Goal: Obtain resource: Obtain resource

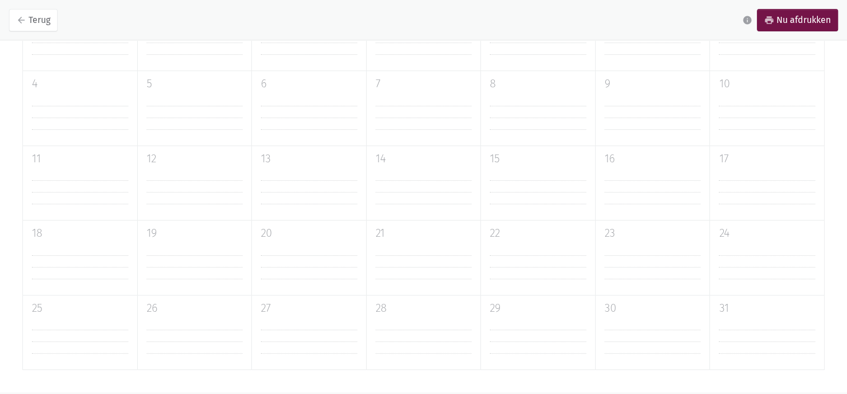
scroll to position [293, 0]
click at [794, 21] on link "print Nu afdrukken" at bounding box center [797, 20] width 81 height 22
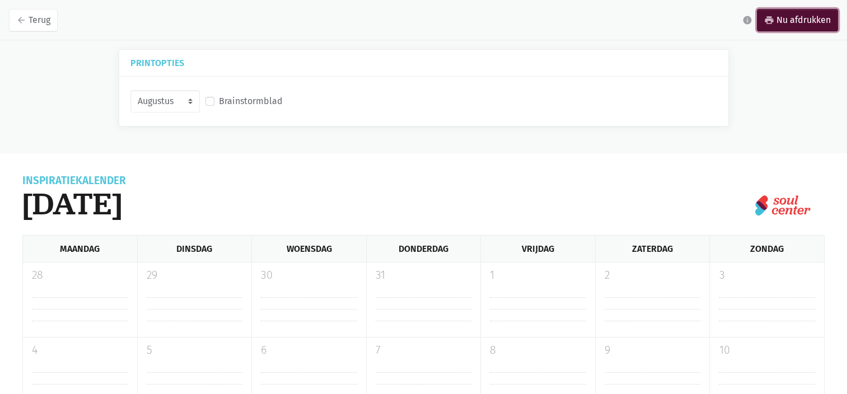
scroll to position [0, 0]
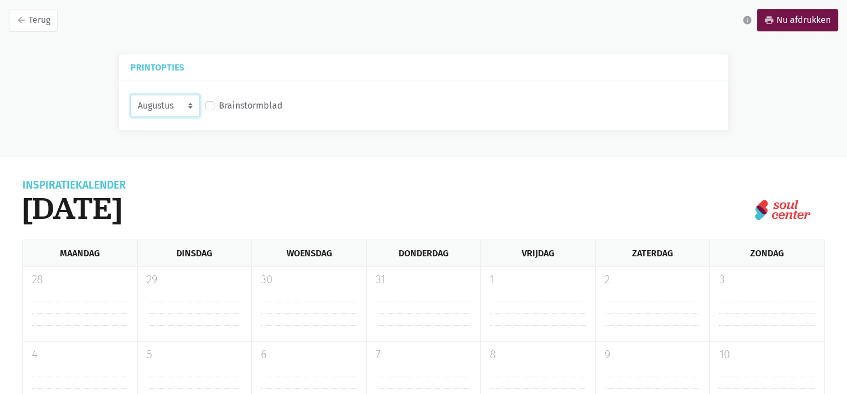
click at [186, 112] on select "Augustus September Oktober November" at bounding box center [164, 106] width 69 height 22
click at [130, 95] on select "Augustus September Oktober November" at bounding box center [164, 106] width 69 height 22
click at [770, 17] on icon "print" at bounding box center [769, 20] width 10 height 10
click at [166, 99] on select "Augustus September Oktober November" at bounding box center [164, 106] width 69 height 22
click at [130, 95] on select "Augustus September Oktober November" at bounding box center [164, 106] width 69 height 22
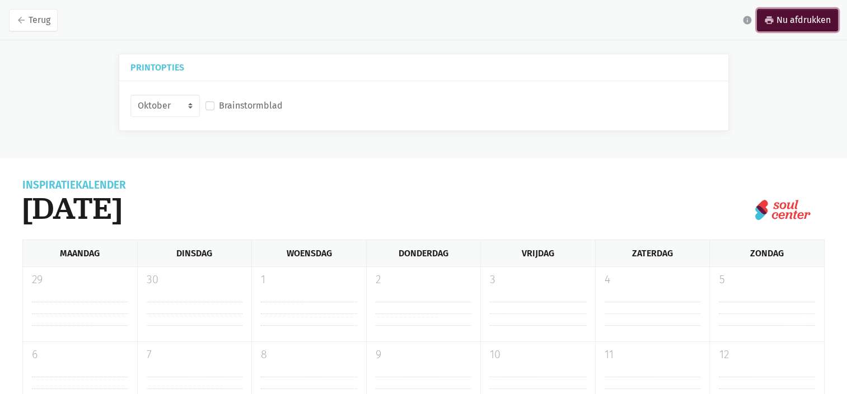
click at [793, 25] on link "print Nu afdrukken" at bounding box center [797, 20] width 81 height 22
click at [168, 105] on select "Augustus September Oktober November" at bounding box center [164, 106] width 69 height 22
select select "11-2025"
click at [130, 95] on select "Augustus September Oktober November" at bounding box center [164, 106] width 69 height 22
click at [799, 30] on link "print Nu afdrukken" at bounding box center [797, 20] width 81 height 22
